Goal: Check status: Check status

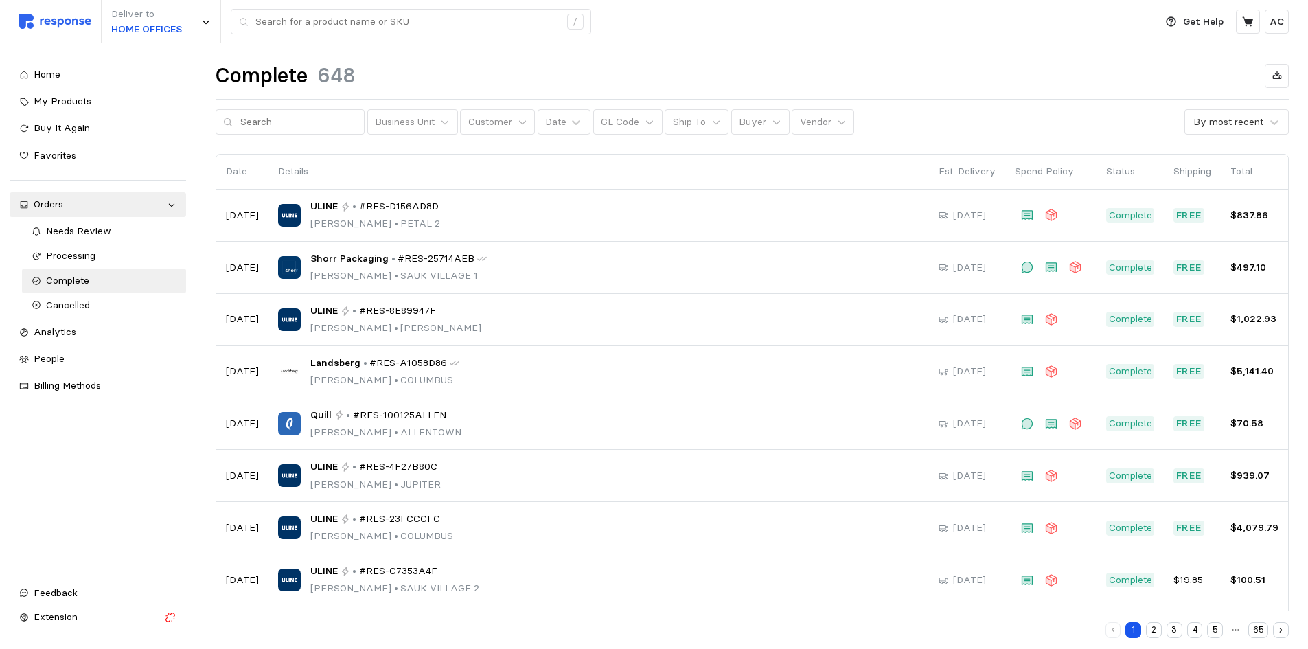
click at [110, 258] on div "Processing" at bounding box center [111, 256] width 130 height 15
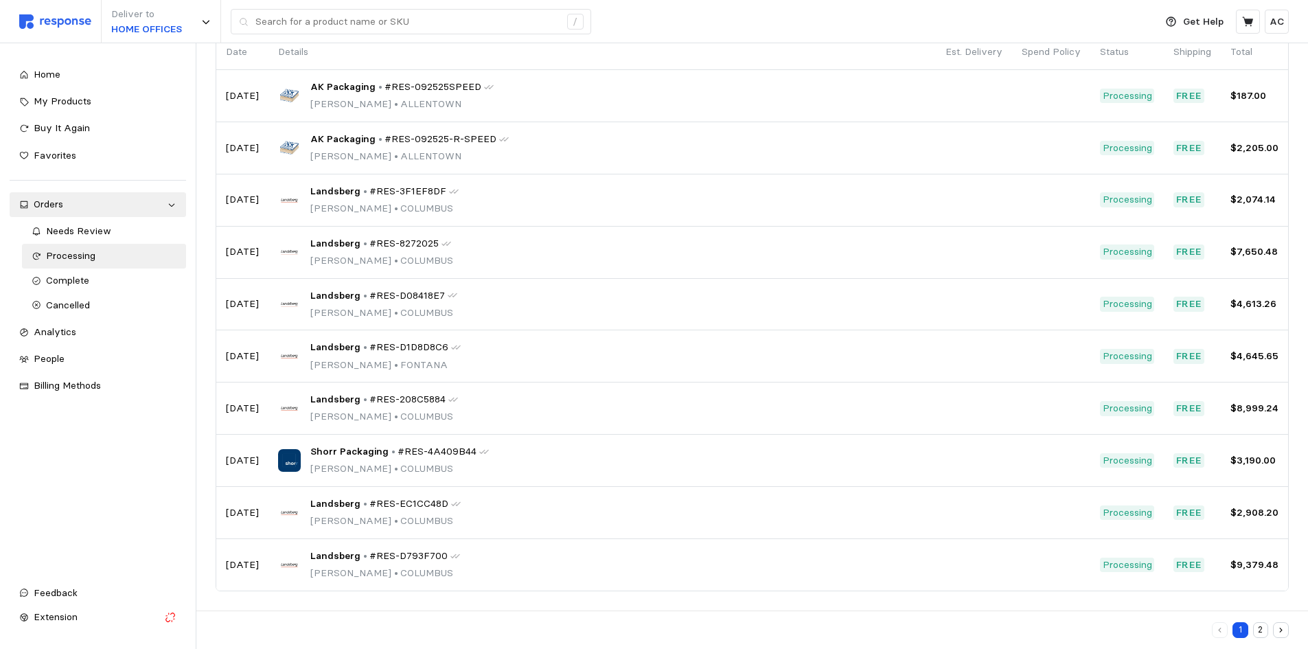
click at [1283, 633] on icon "button" at bounding box center [1281, 630] width 9 height 9
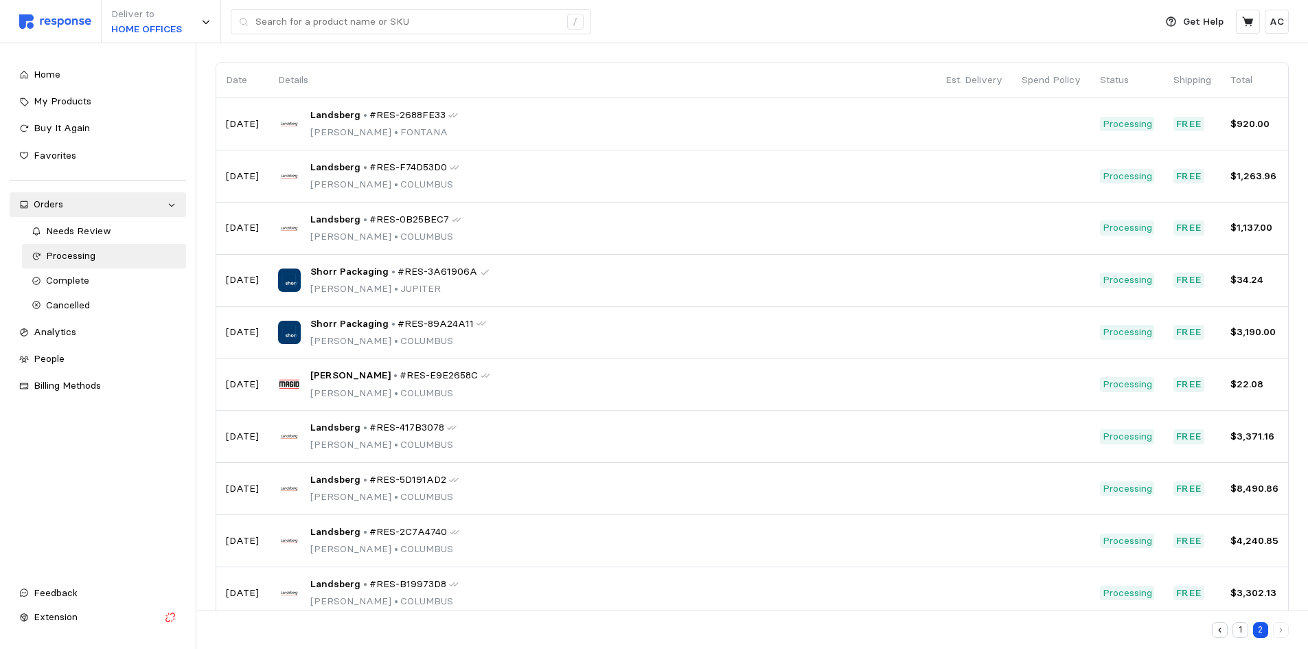
scroll to position [120, 0]
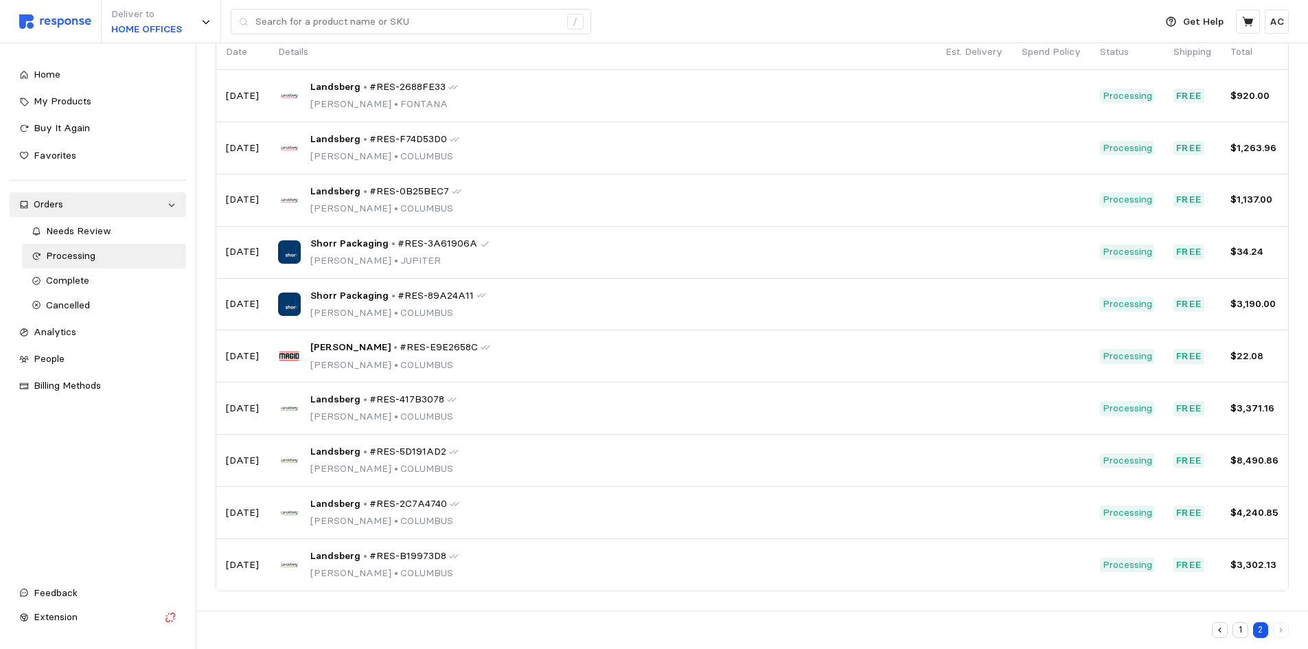
click at [1215, 628] on button "button" at bounding box center [1220, 630] width 16 height 16
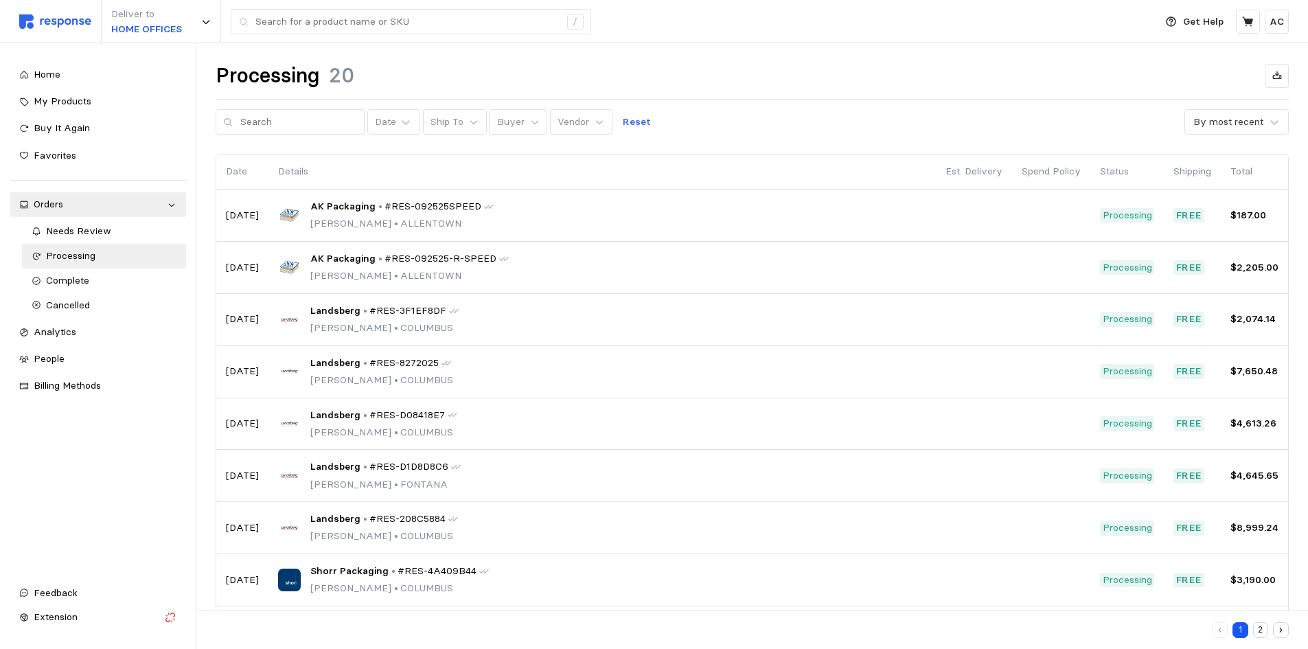
click at [634, 218] on div "AK Packaging • #RES-092525SPEED [PERSON_NAME] • [GEOGRAPHIC_DATA]" at bounding box center [602, 215] width 648 height 32
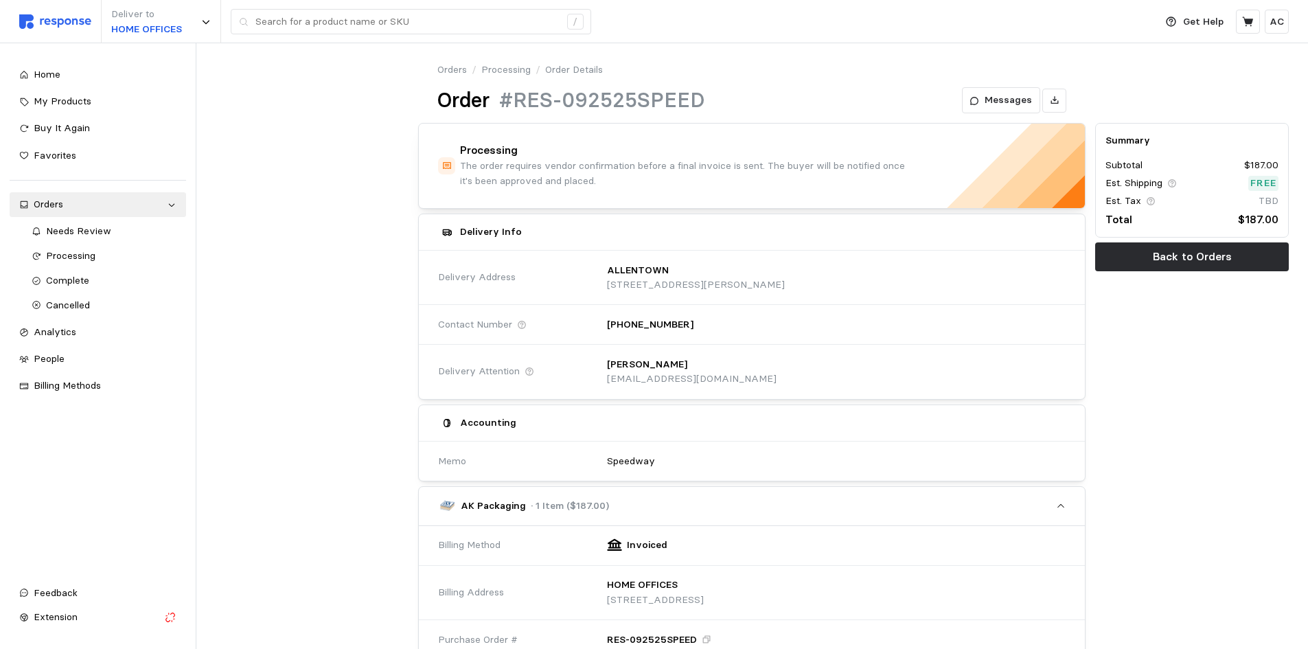
click at [1189, 247] on button "Back to Orders" at bounding box center [1192, 256] width 194 height 29
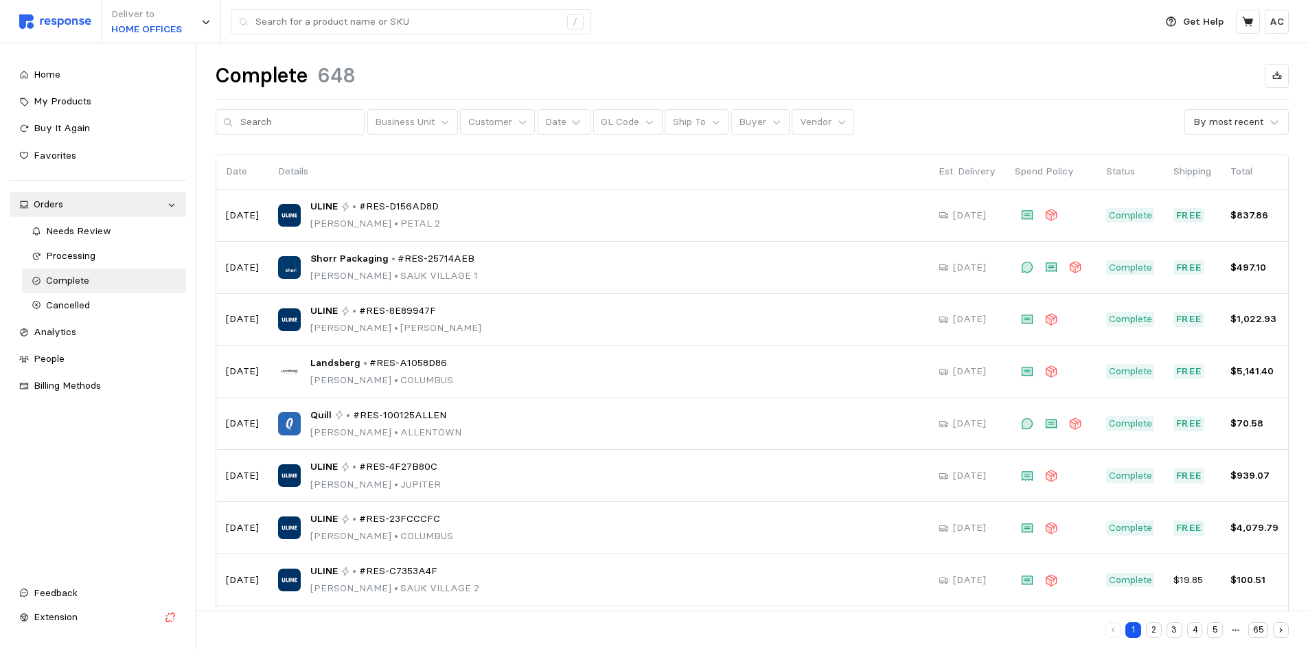
click at [67, 255] on span "Processing" at bounding box center [70, 255] width 49 height 12
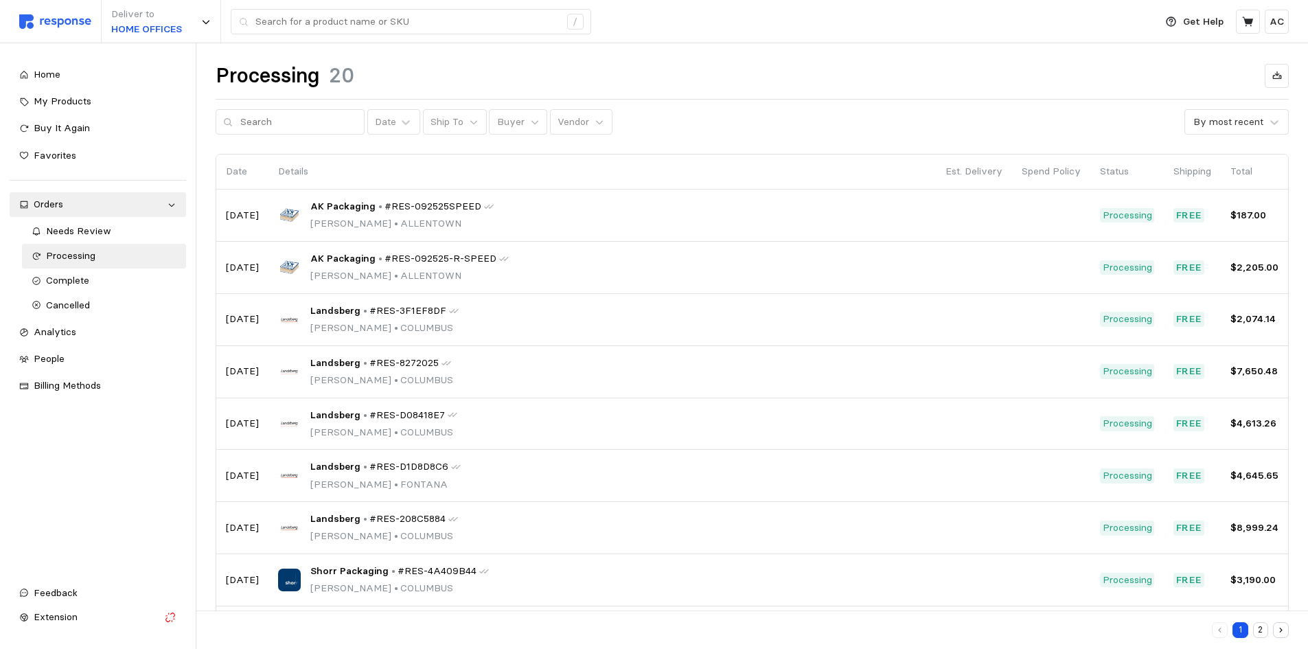
click at [401, 308] on span "#RES-3F1EF8DF" at bounding box center [408, 311] width 77 height 15
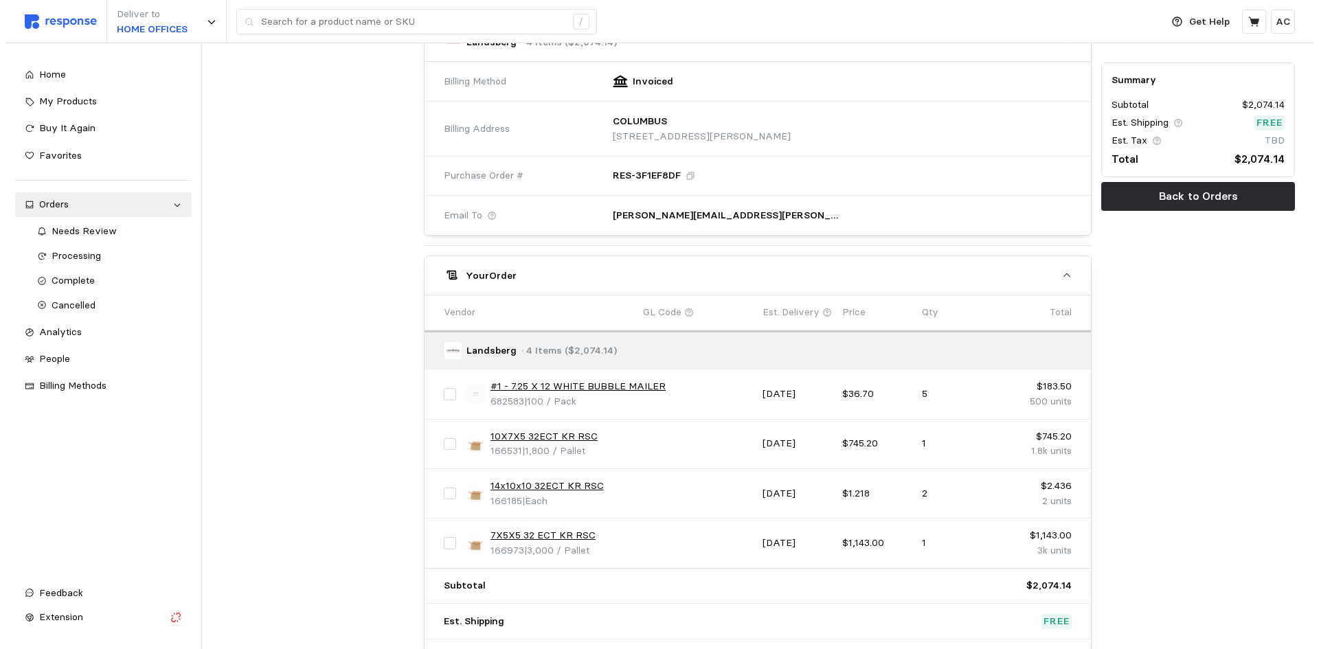
scroll to position [479, 0]
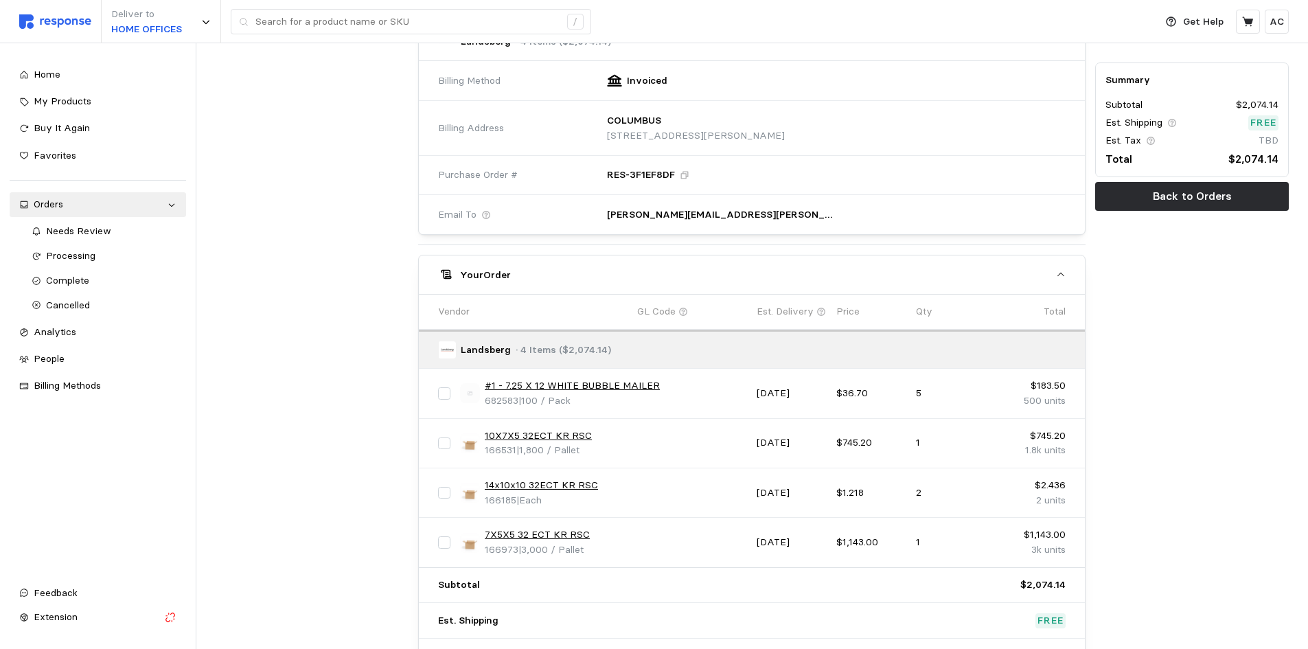
click at [639, 383] on link "#1 - 7.25 X 12 WHITE BUBBLE MAILER" at bounding box center [572, 385] width 175 height 15
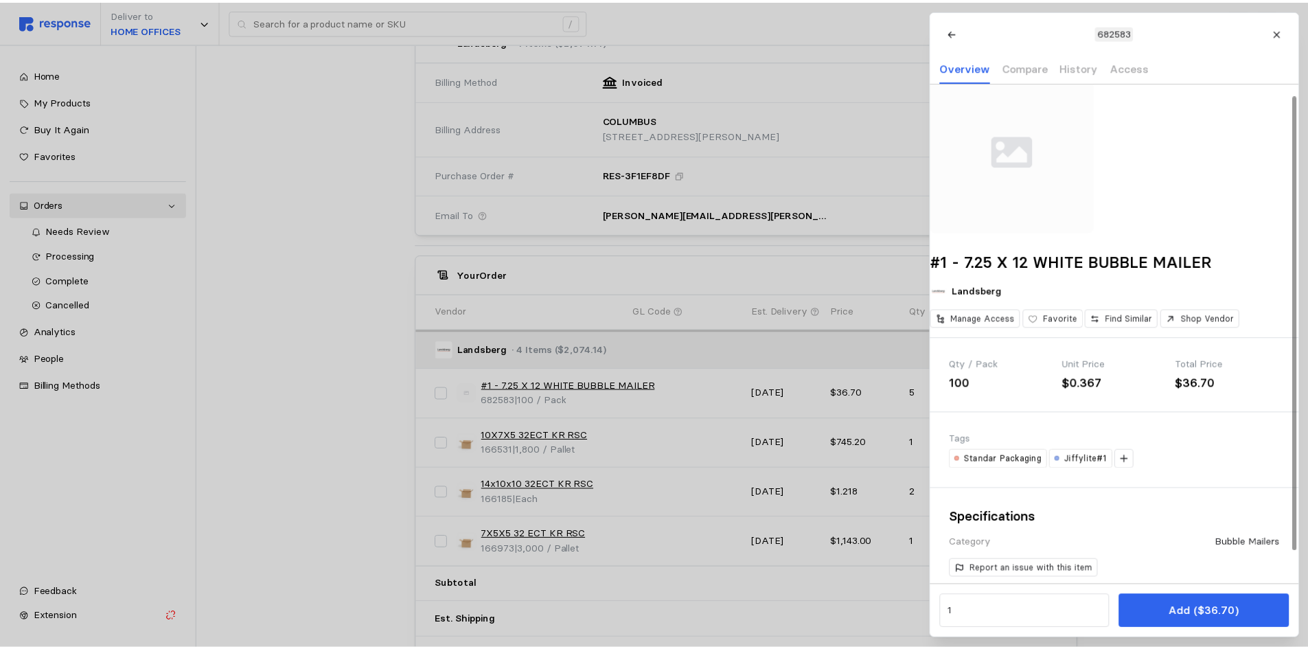
scroll to position [0, 0]
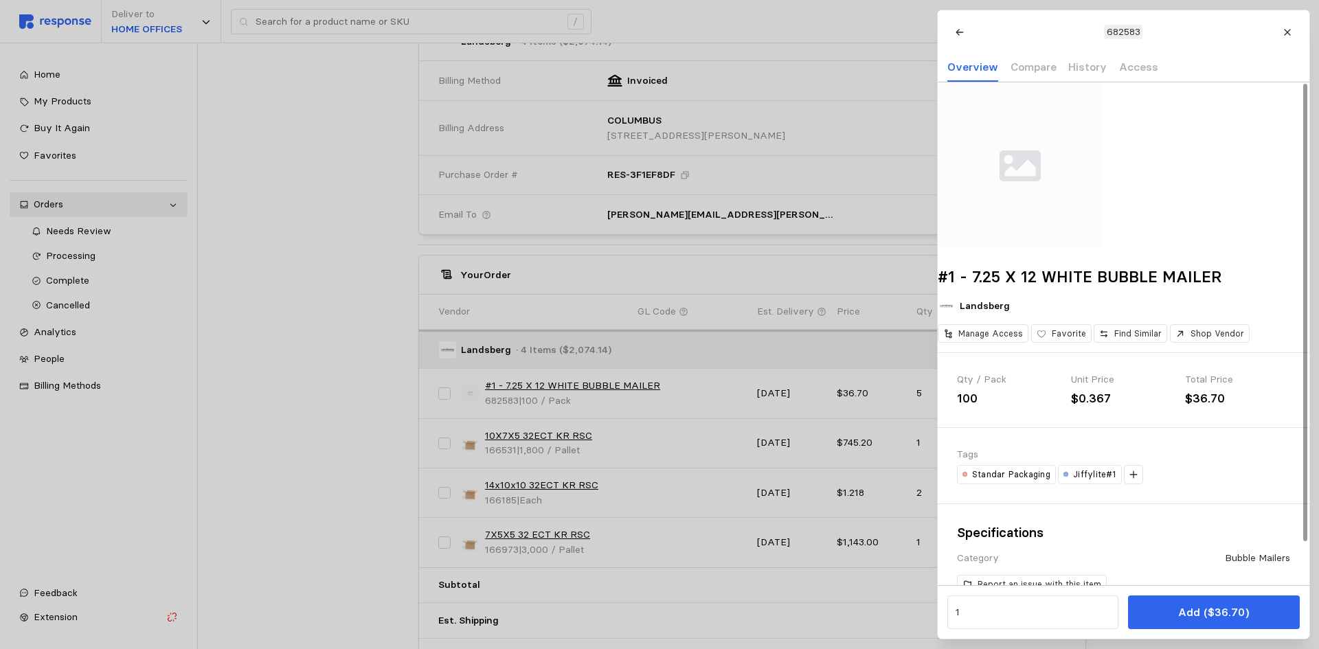
click at [365, 422] on div at bounding box center [659, 324] width 1319 height 649
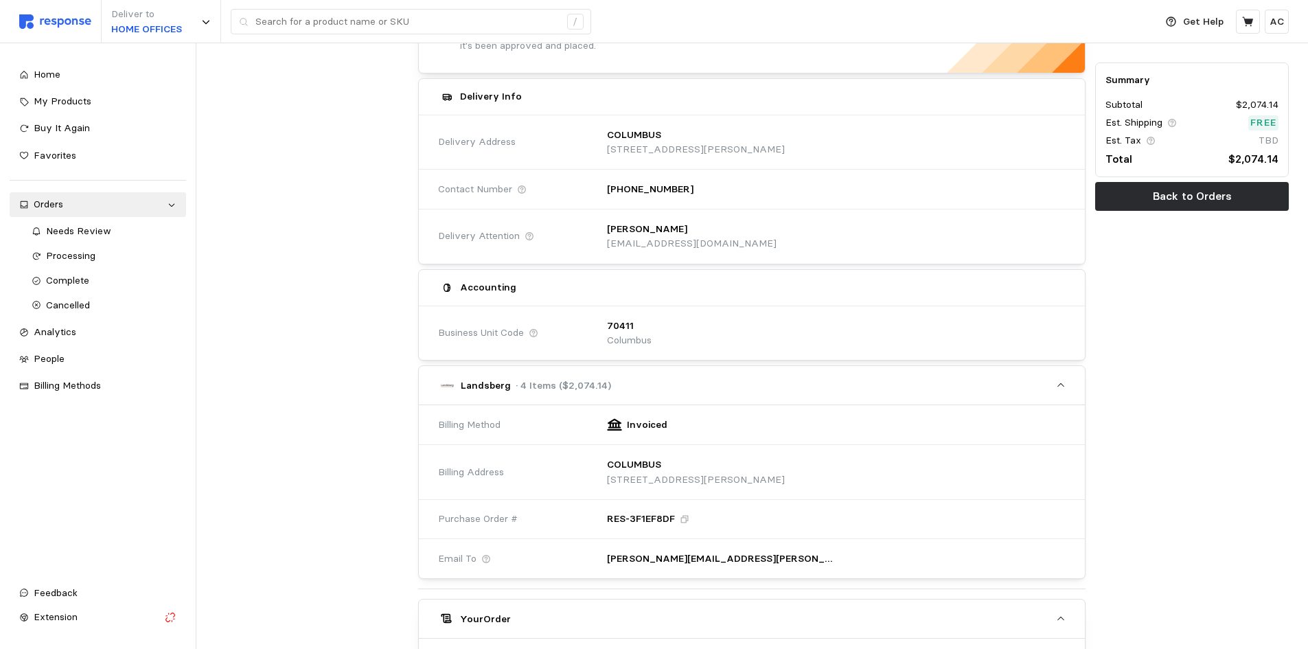
scroll to position [169, 0]
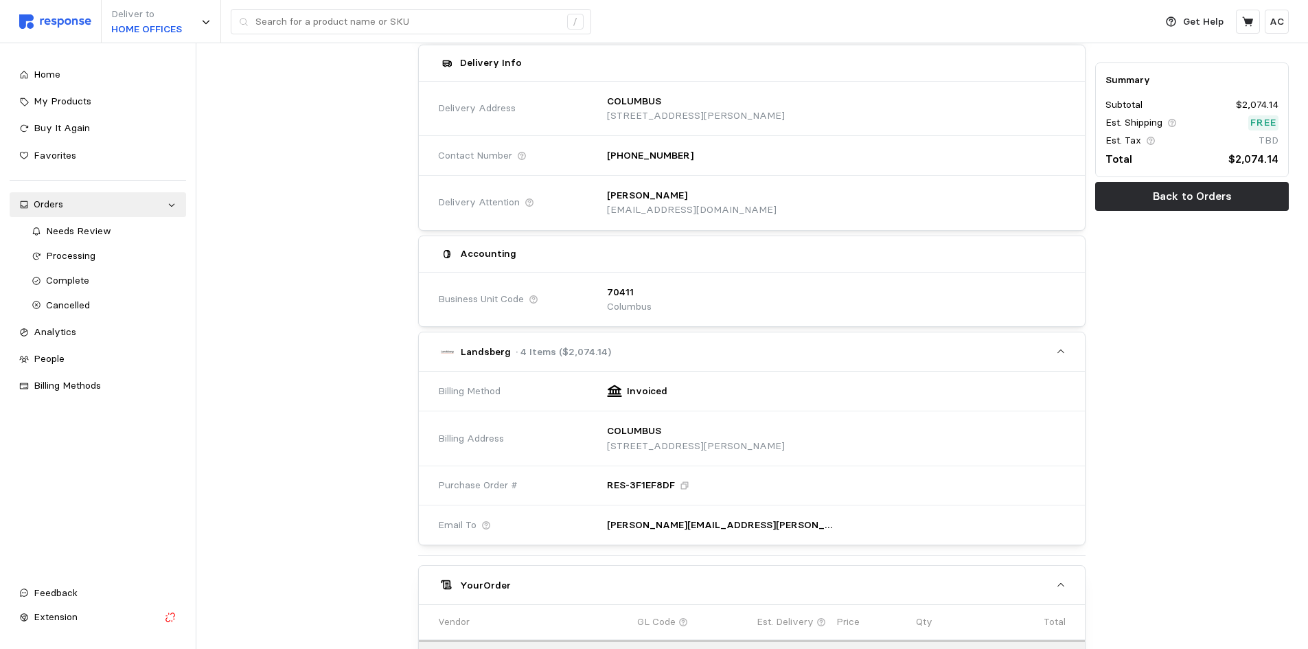
click at [1228, 419] on div "Summary Subtotal $2,074.14 Est. Shipping Free Est. Tax TBD Total $2,074.14 Back…" at bounding box center [1192, 487] width 203 height 1076
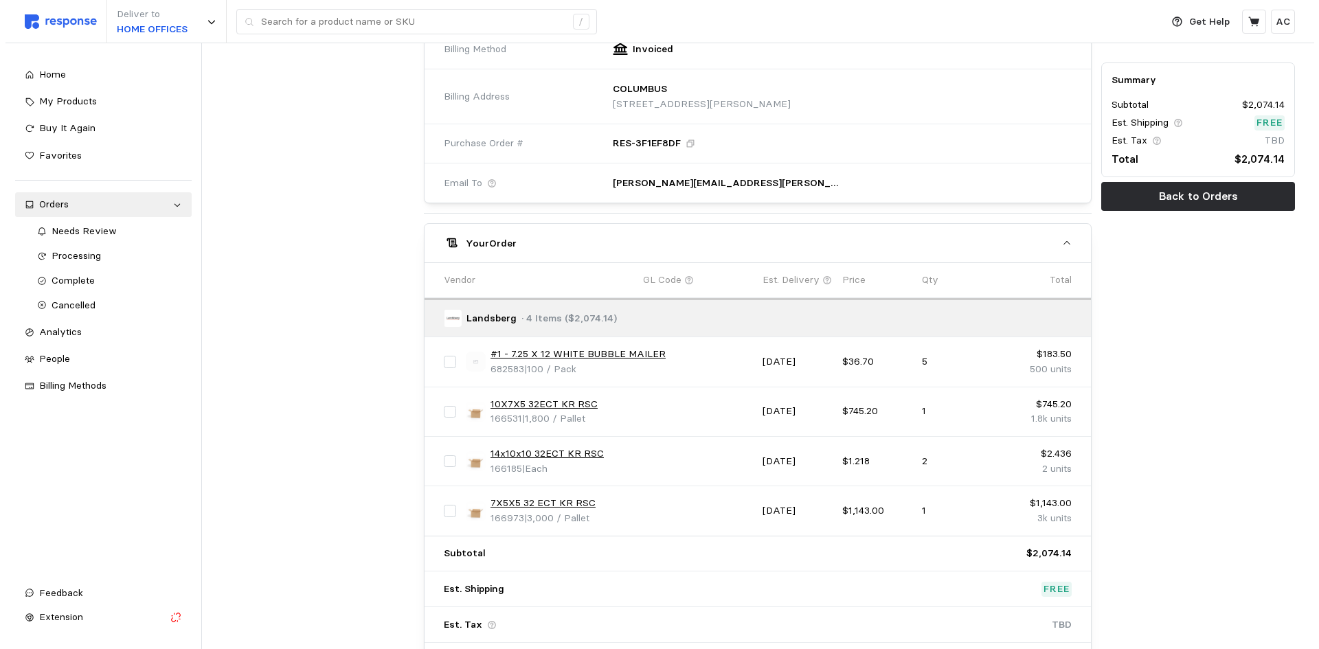
scroll to position [512, 0]
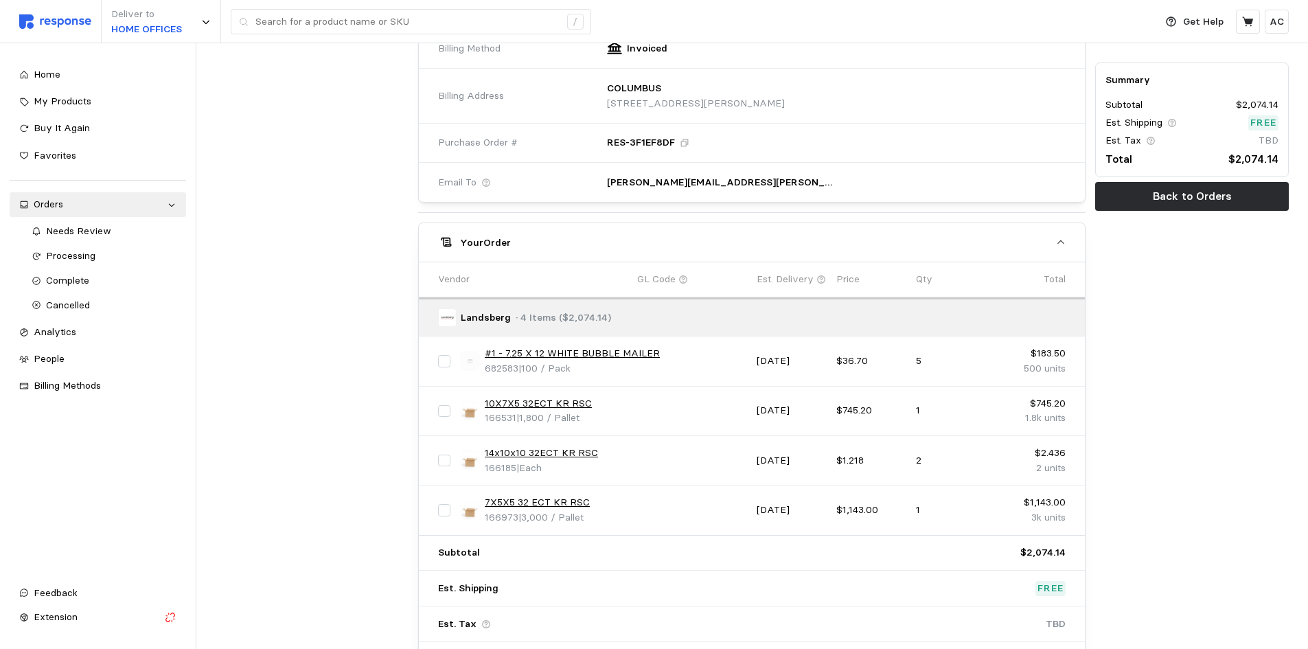
click at [682, 356] on div "#1 - 7.25 X 12 WHITE BUBBLE MAILER 682583 | 100 / Pack" at bounding box center [603, 361] width 287 height 30
click at [311, 365] on div at bounding box center [312, 144] width 203 height 1076
click at [600, 352] on link "#1 - 7.25 X 12 WHITE BUBBLE MAILER" at bounding box center [572, 353] width 175 height 15
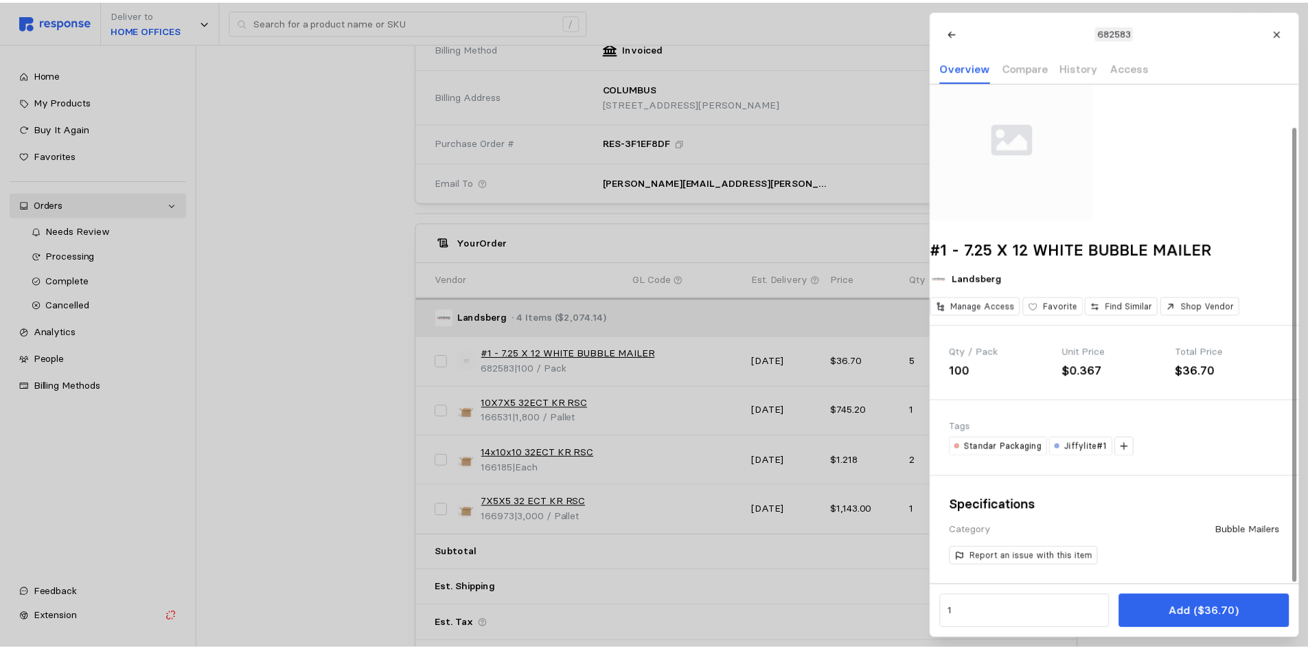
scroll to position [47, 0]
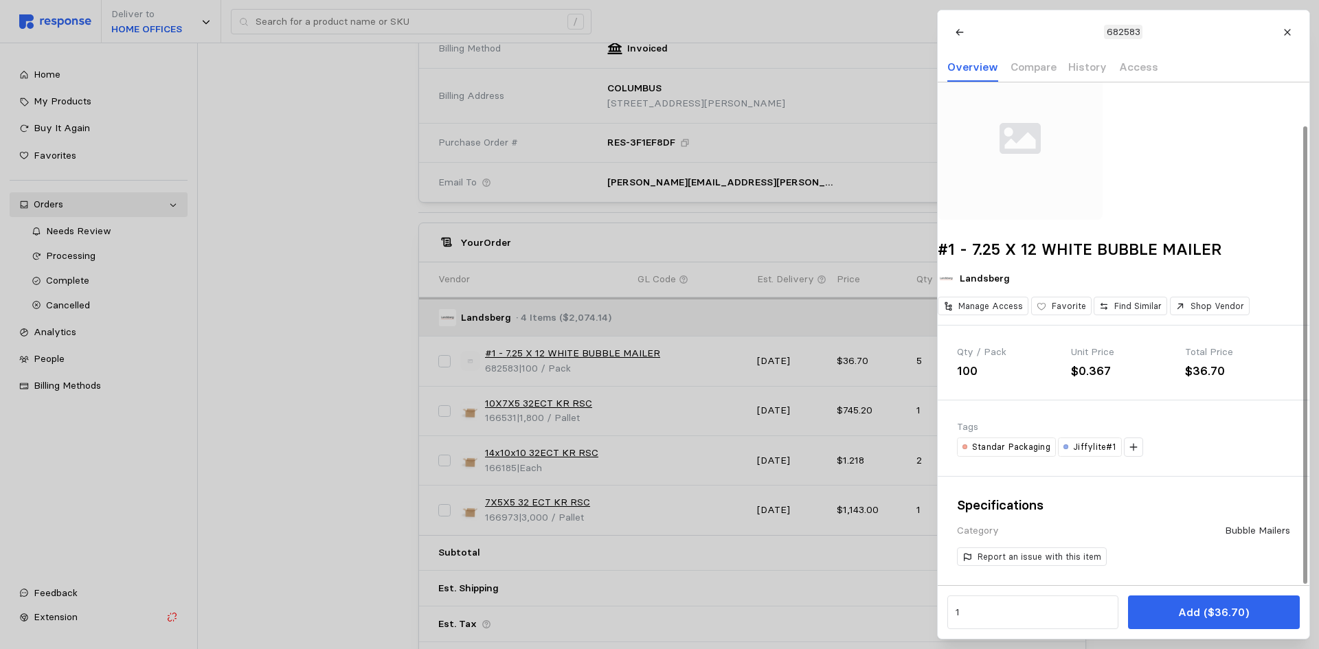
click at [274, 359] on div at bounding box center [659, 324] width 1319 height 649
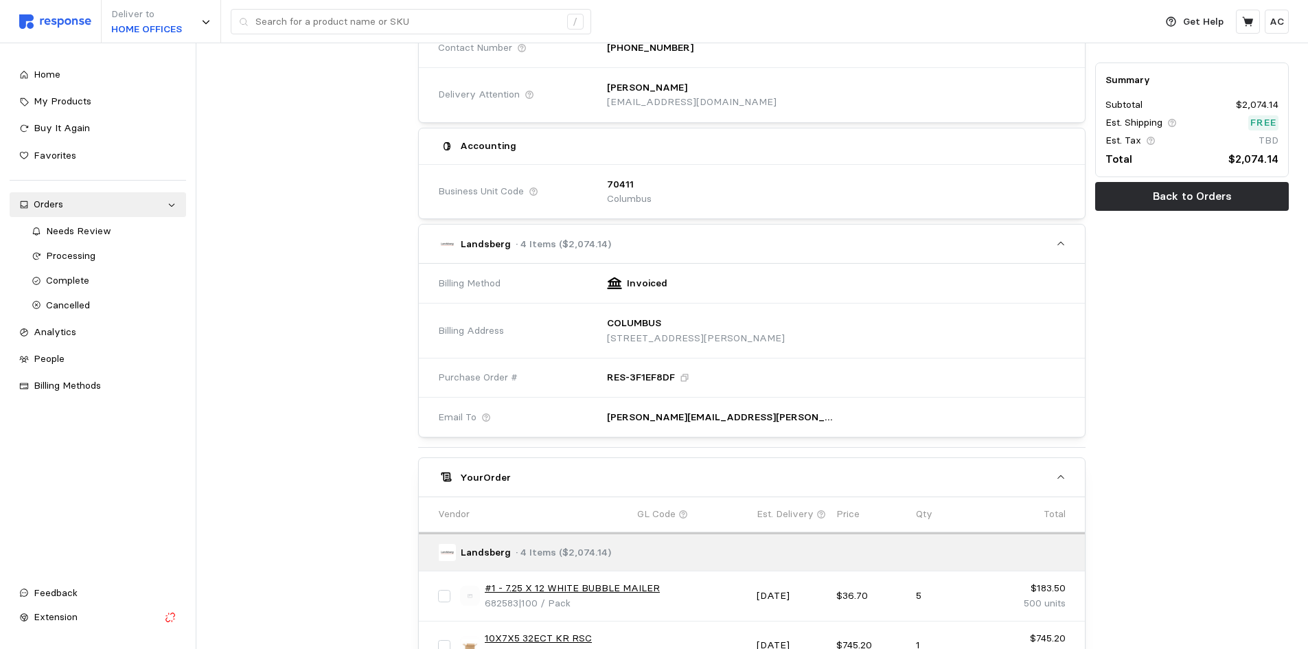
click at [1273, 23] on p "AC" at bounding box center [1277, 21] width 14 height 15
click at [1250, 45] on button "Settings" at bounding box center [1228, 54] width 109 height 25
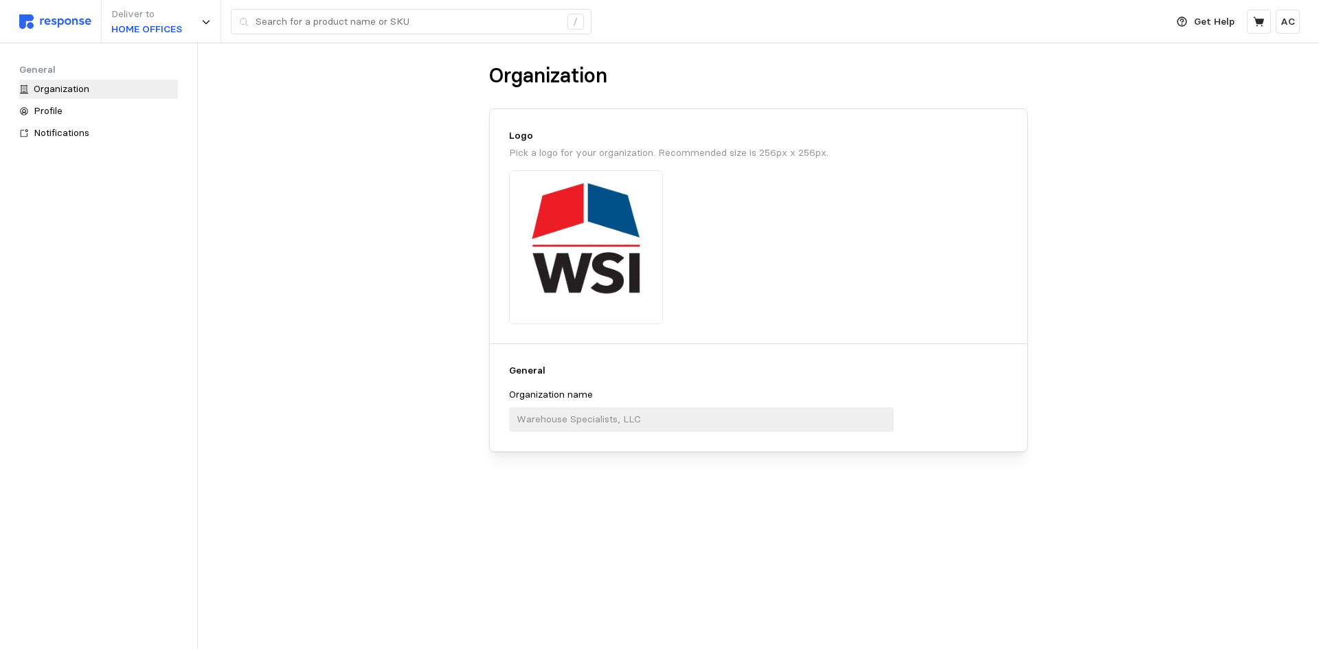
click at [635, 194] on div at bounding box center [586, 247] width 154 height 154
click at [73, 104] on div "Profile" at bounding box center [106, 111] width 144 height 15
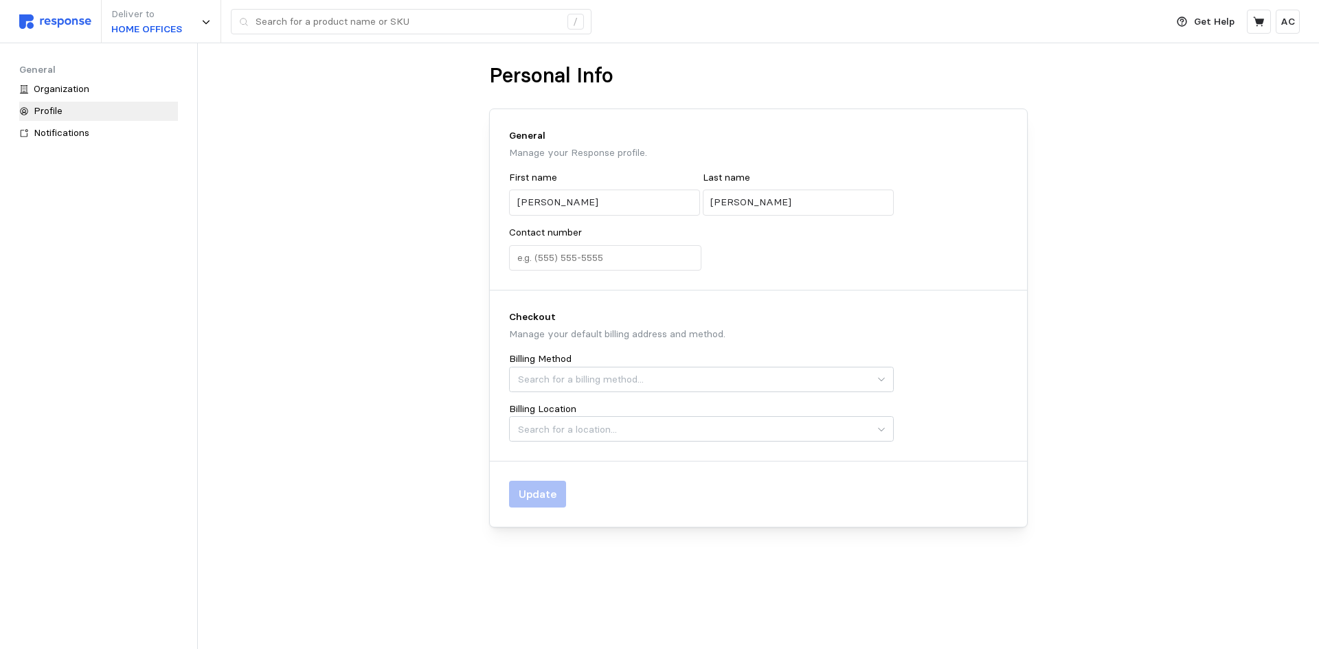
click at [84, 72] on h5 "General" at bounding box center [98, 69] width 159 height 14
click at [80, 84] on span "Organization" at bounding box center [62, 88] width 56 height 12
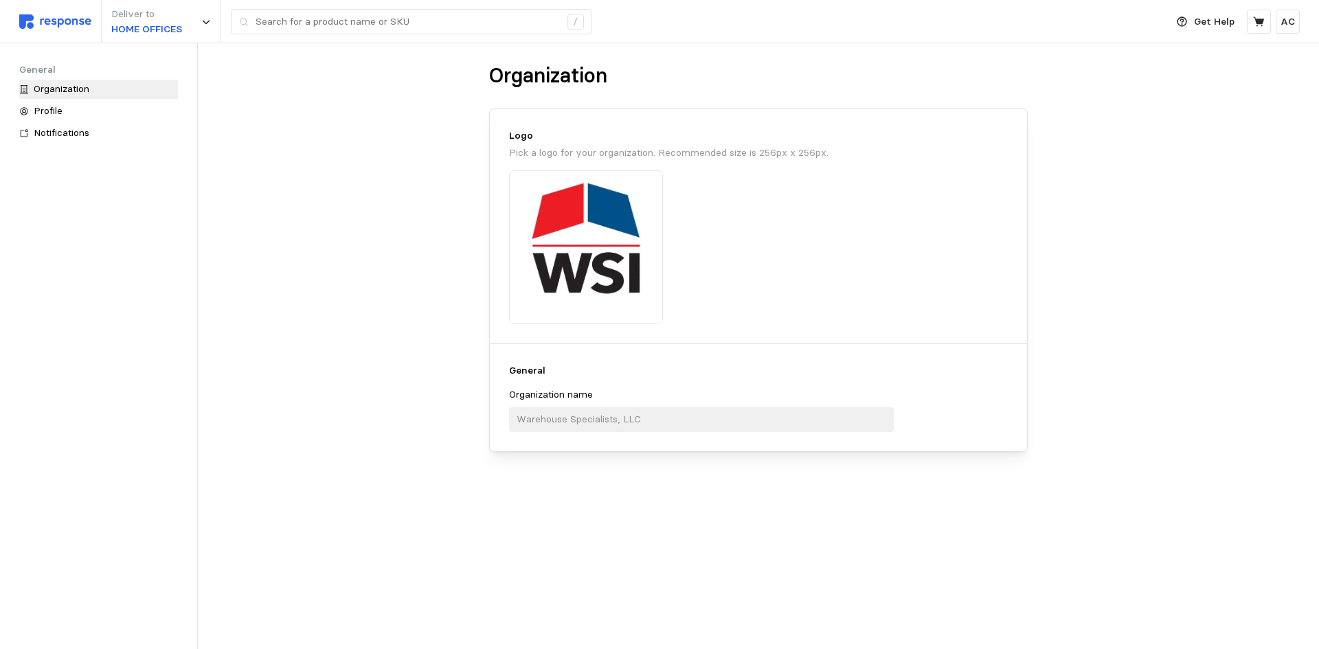
click at [141, 30] on p "HOME OFFICES" at bounding box center [146, 29] width 71 height 15
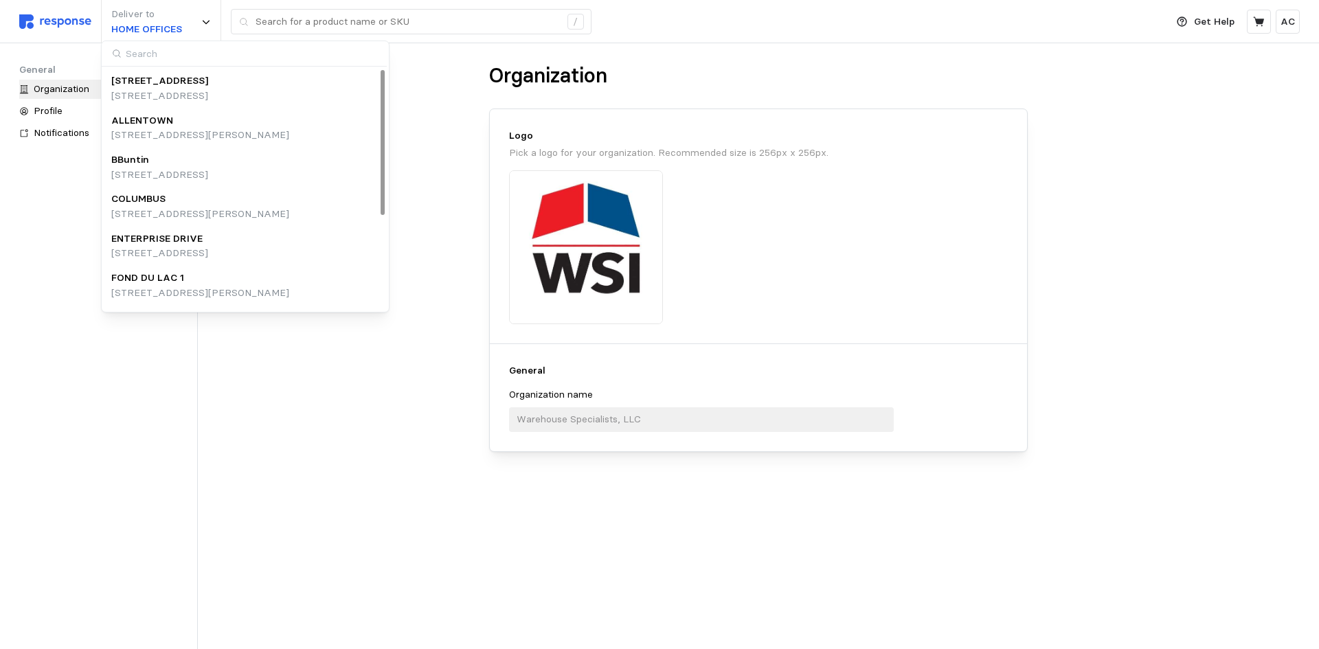
click at [447, 84] on main "Organization Logo Pick a logo for your organization. Recommended size is 256px …" at bounding box center [659, 324] width 1319 height 649
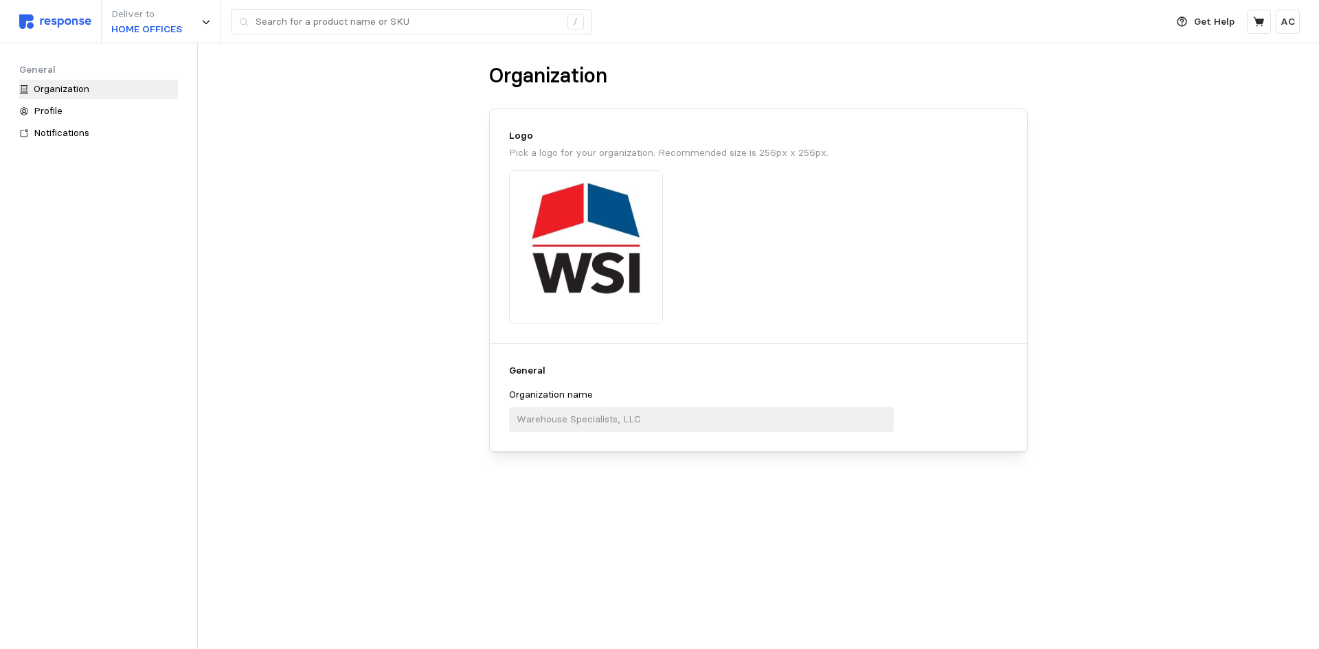
click at [65, 23] on img at bounding box center [55, 21] width 72 height 14
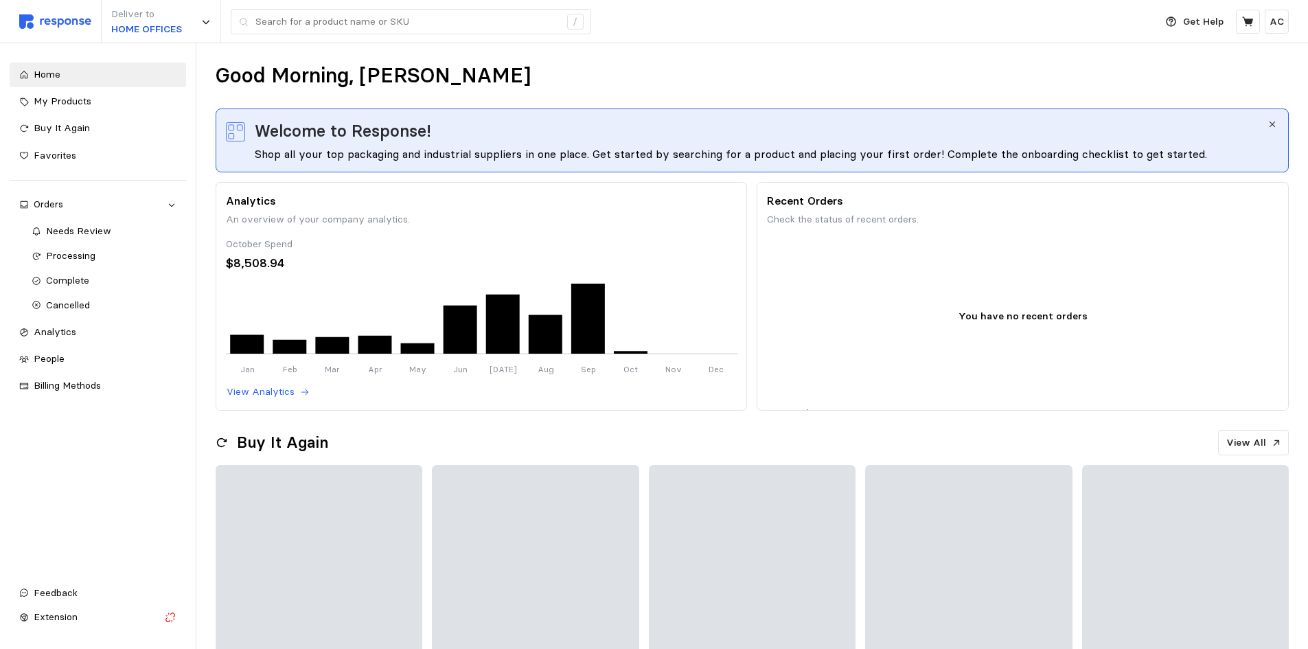
click at [84, 251] on span "Processing" at bounding box center [70, 255] width 49 height 12
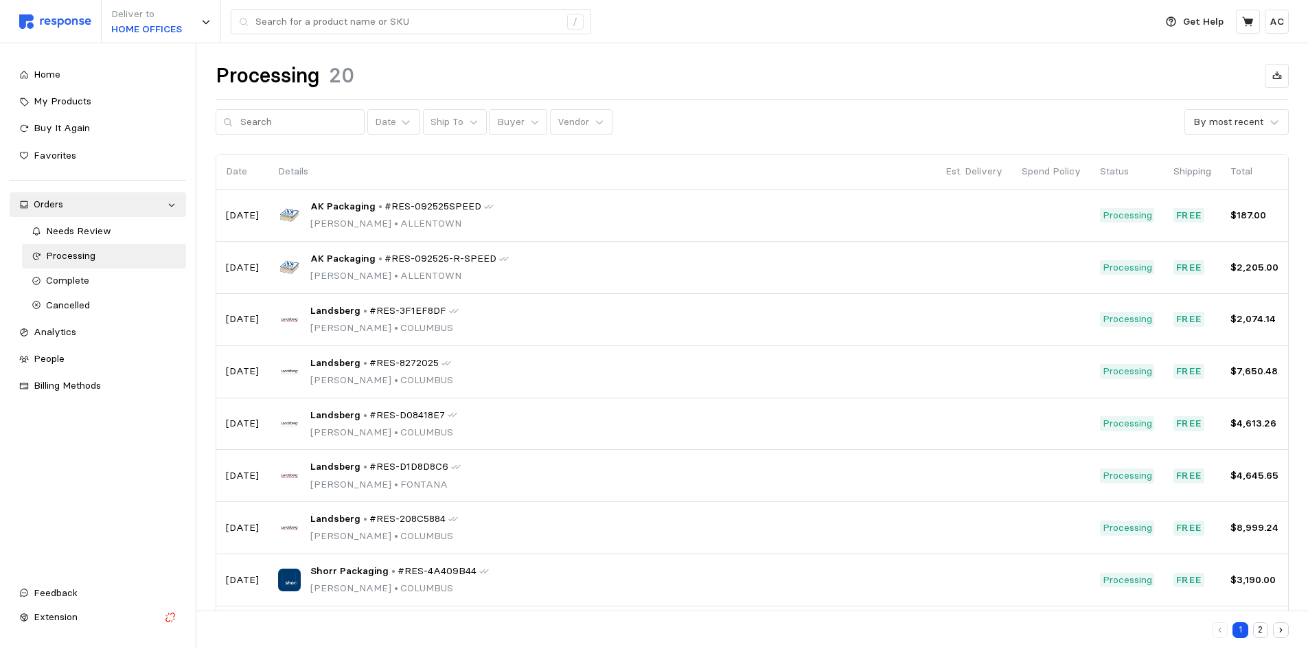
click at [387, 204] on span "#RES-092525SPEED" at bounding box center [433, 206] width 97 height 15
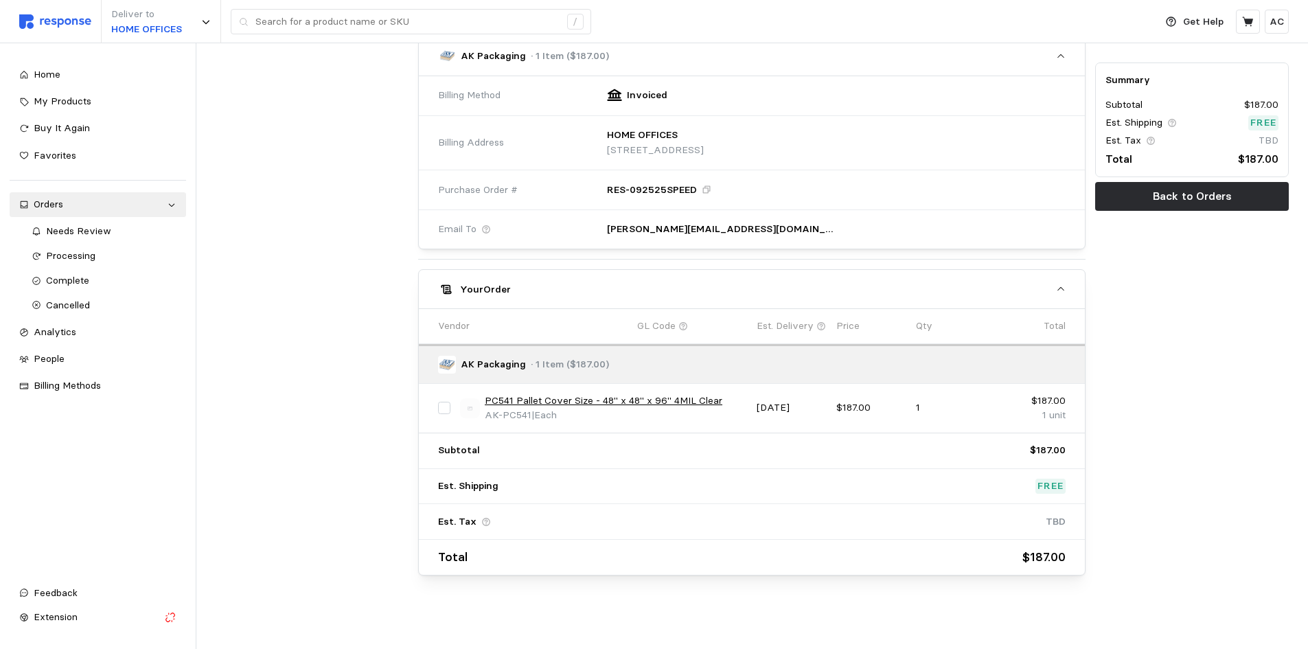
scroll to position [453, 0]
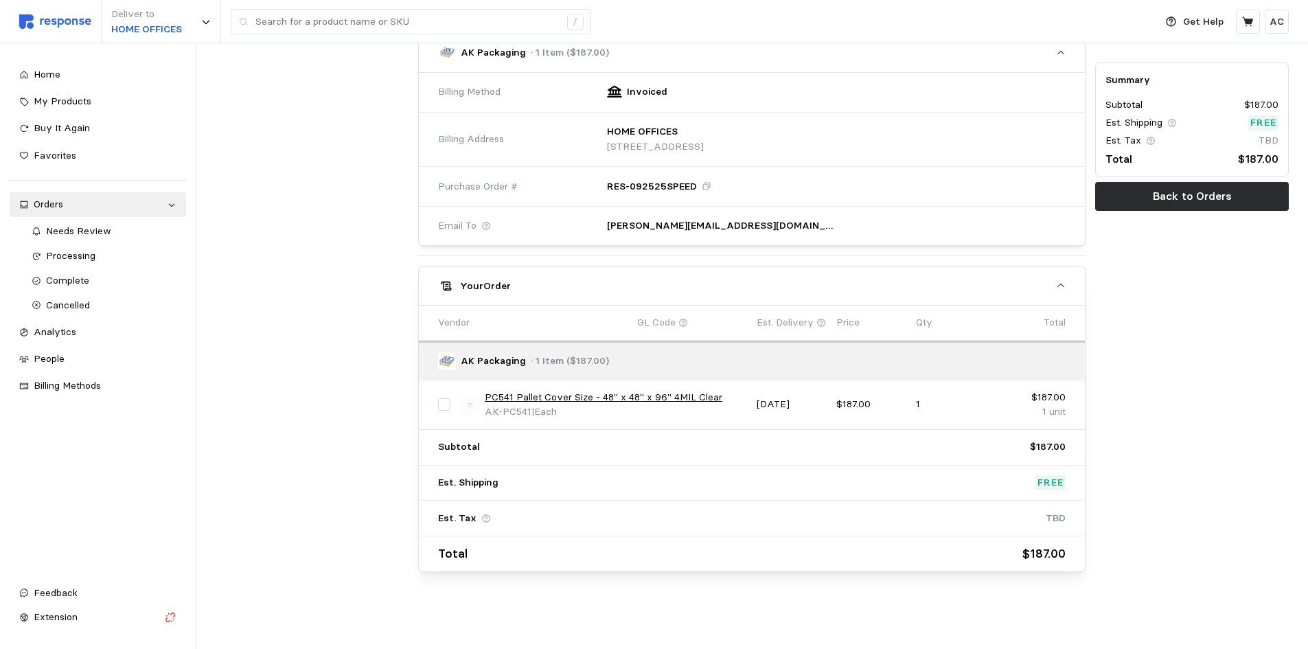
click at [103, 253] on div "Processing" at bounding box center [111, 256] width 130 height 15
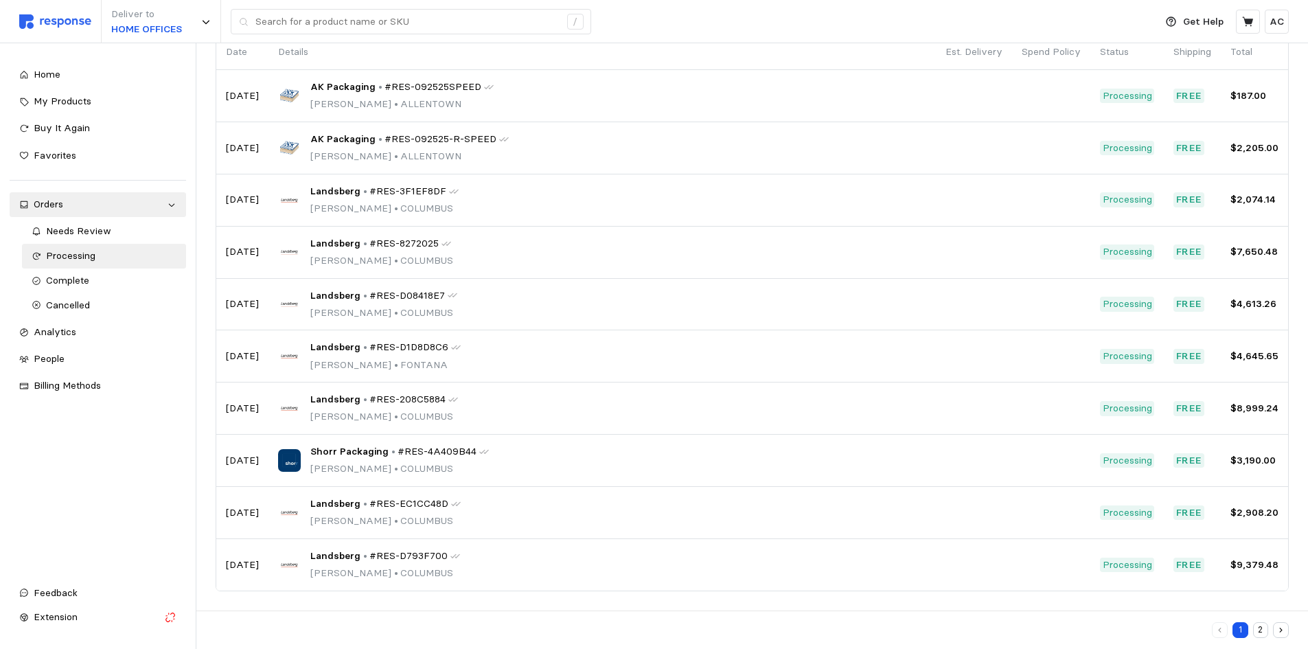
click at [1288, 627] on button "button" at bounding box center [1281, 630] width 16 height 16
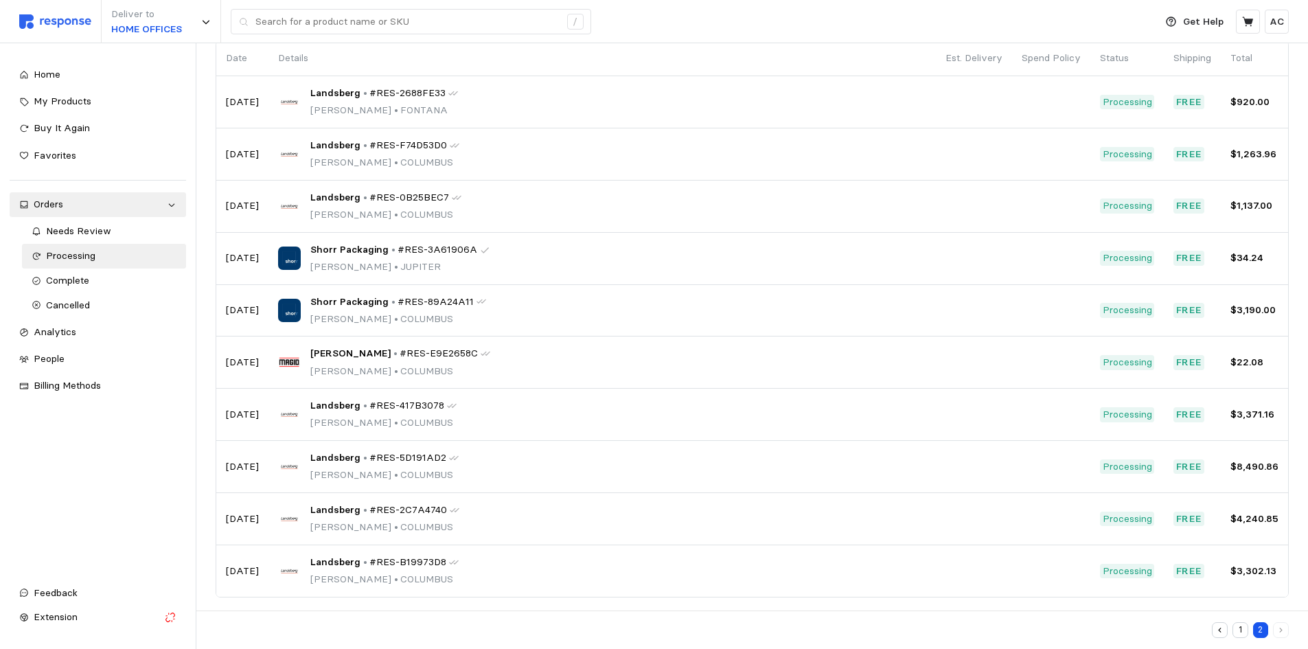
scroll to position [115, 0]
click at [379, 401] on span "#RES-417B3078" at bounding box center [407, 404] width 75 height 15
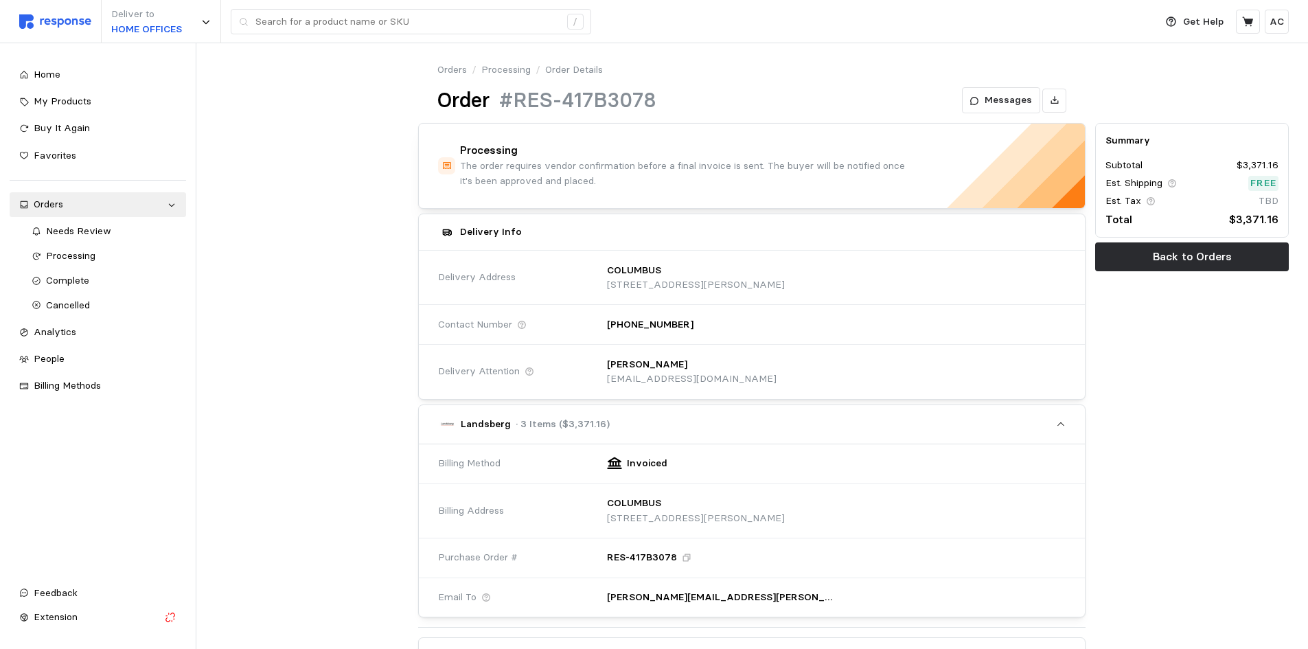
click at [201, 23] on div "Deliver to HOME OFFICES" at bounding box center [161, 21] width 120 height 43
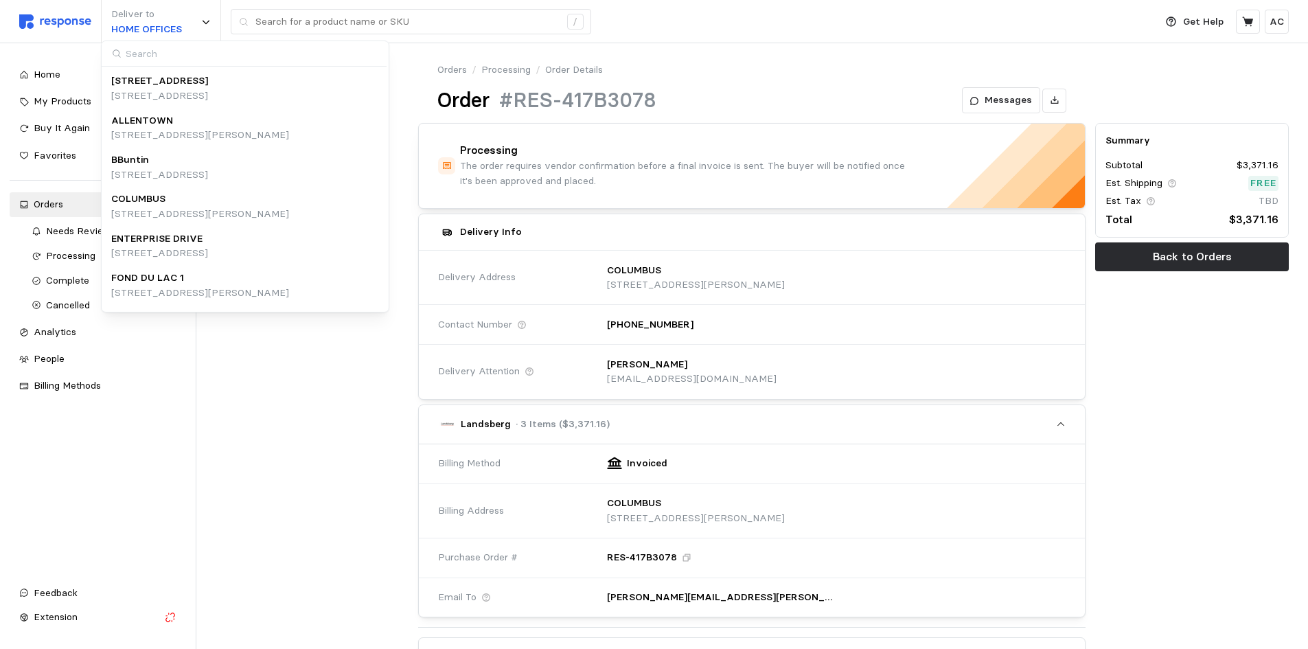
click at [201, 23] on div "Deliver to HOME OFFICES" at bounding box center [161, 21] width 120 height 43
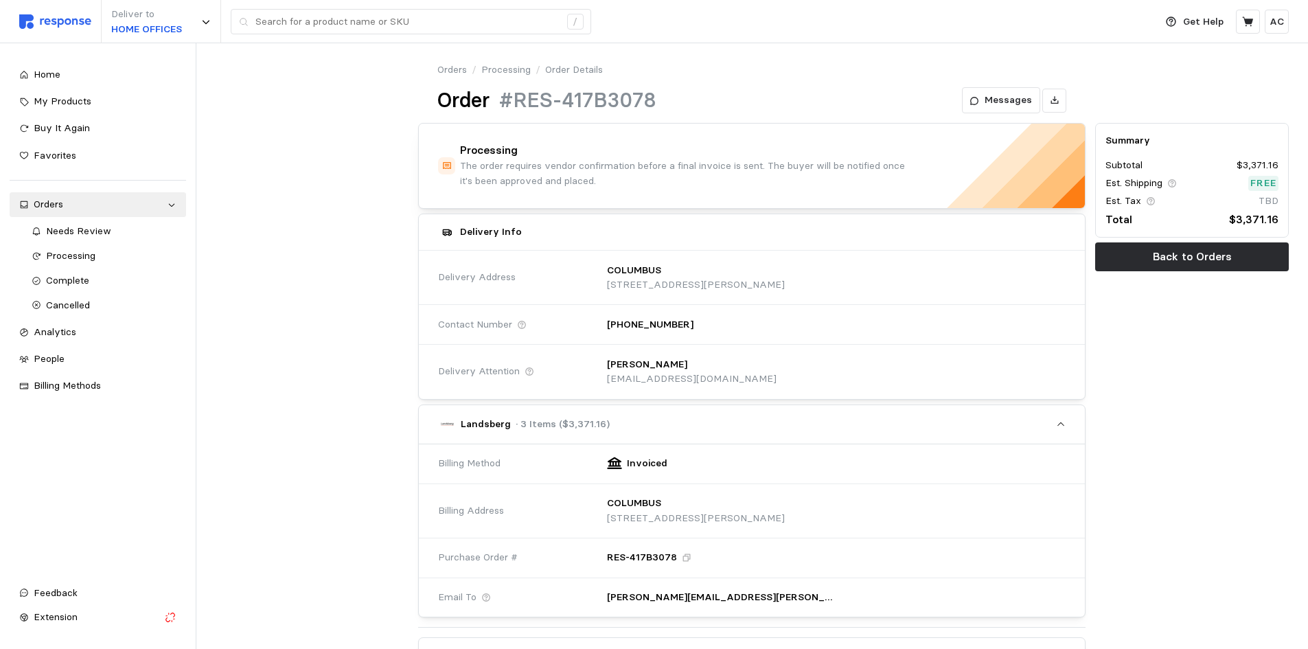
click at [87, 383] on span "Billing Methods" at bounding box center [67, 385] width 67 height 12
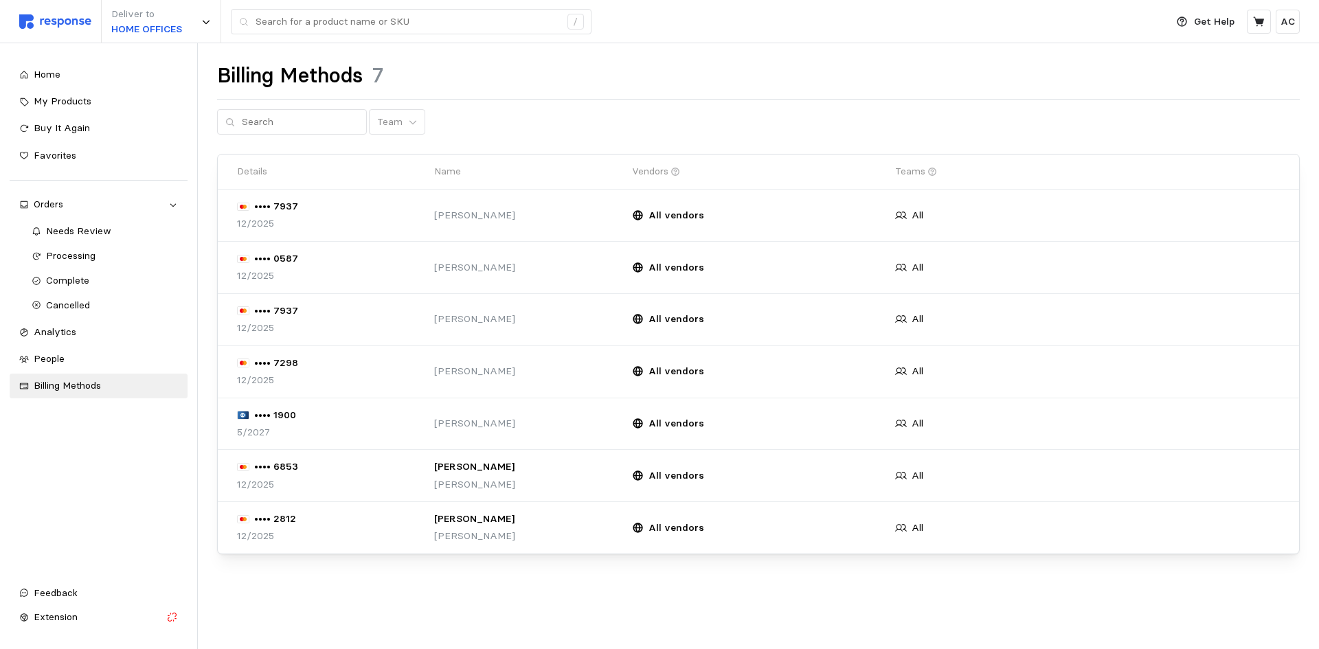
click at [74, 203] on div "Orders" at bounding box center [99, 204] width 130 height 15
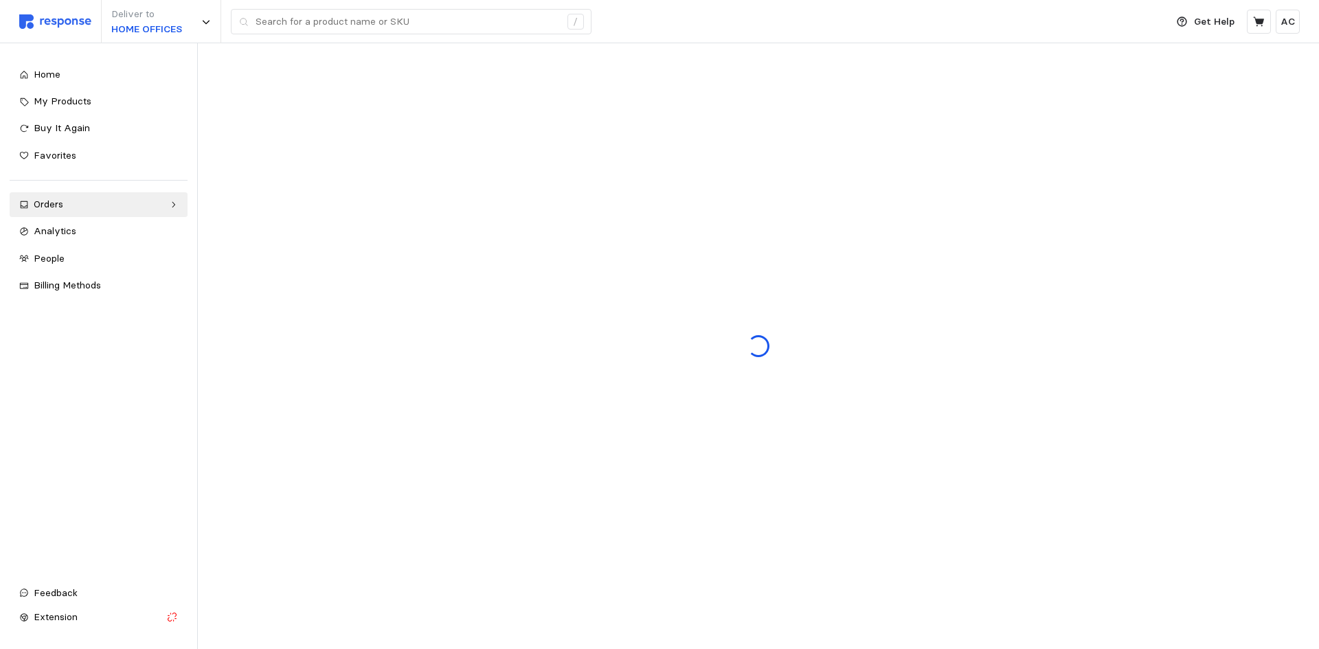
click at [74, 205] on div "Orders" at bounding box center [99, 204] width 130 height 15
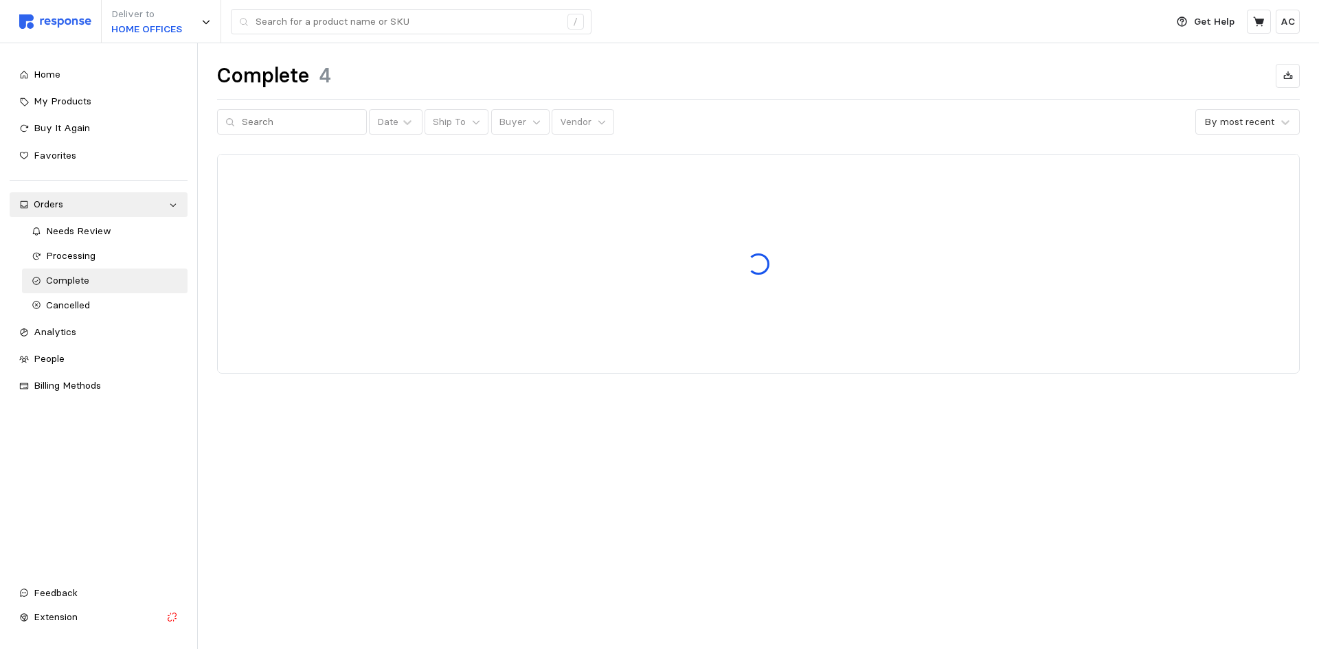
click at [81, 253] on span "Processing" at bounding box center [70, 255] width 49 height 12
